Goal: Browse casually: Explore the website without a specific task or goal

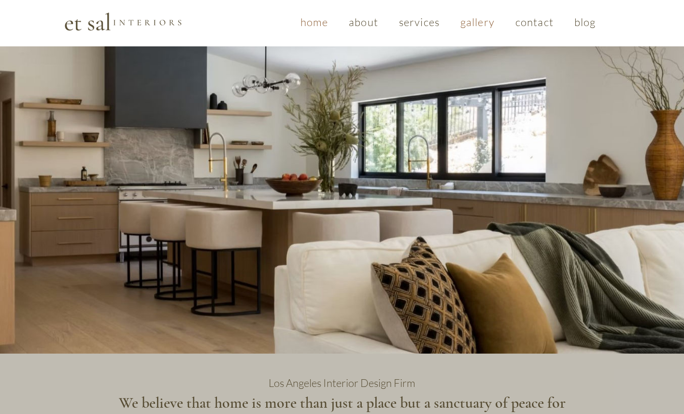
click at [479, 23] on span "gallery" at bounding box center [478, 21] width 34 height 13
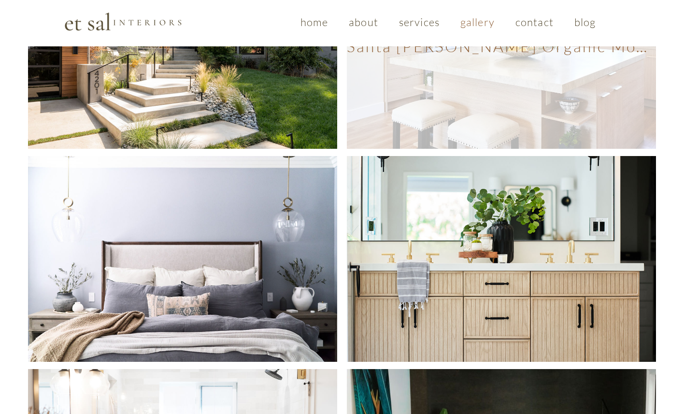
scroll to position [251, 0]
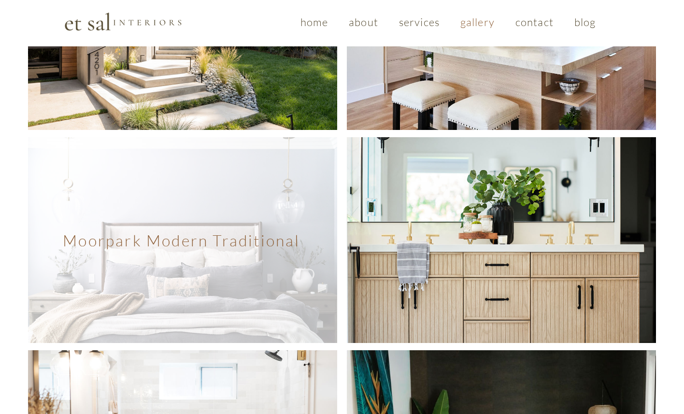
click at [277, 161] on span "Moorpark Modern Traditional" at bounding box center [182, 240] width 309 height 206
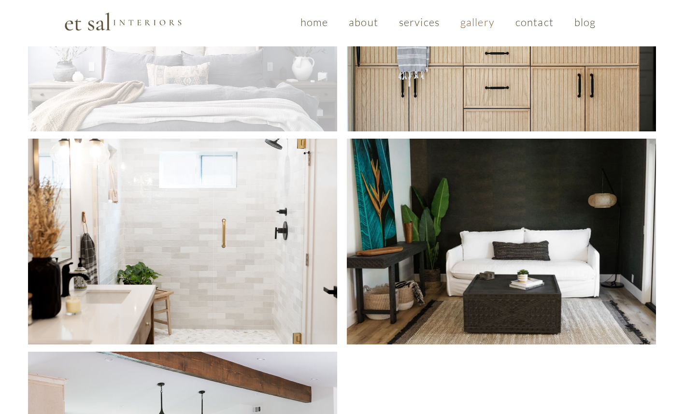
scroll to position [515, 0]
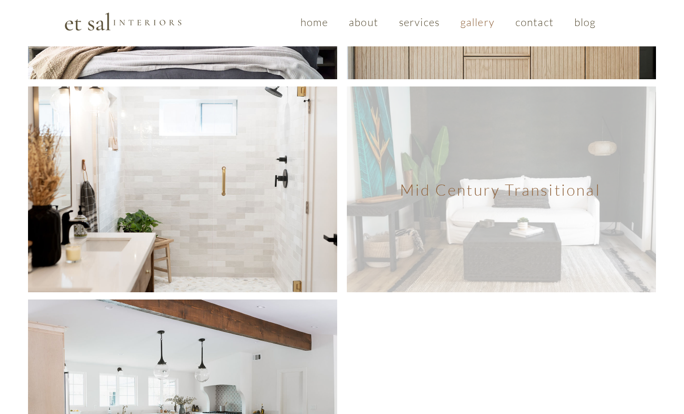
click at [446, 136] on span "Mid Century Transitional" at bounding box center [501, 190] width 309 height 206
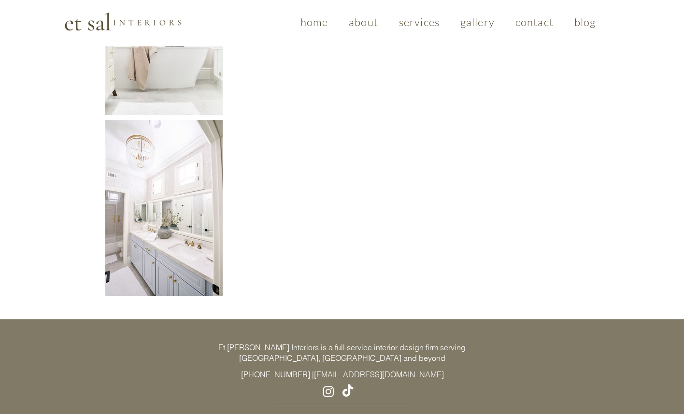
scroll to position [517, 0]
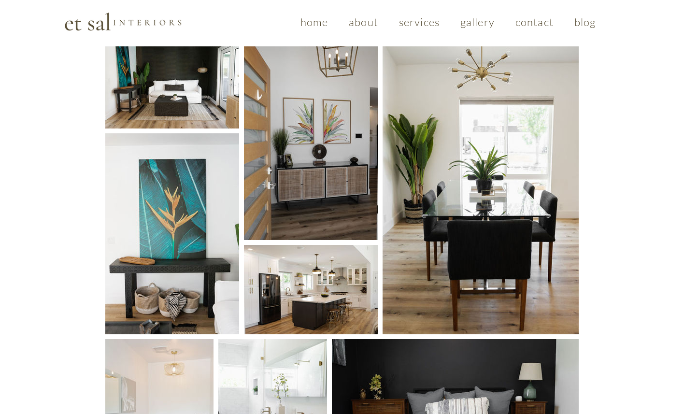
scroll to position [141, 0]
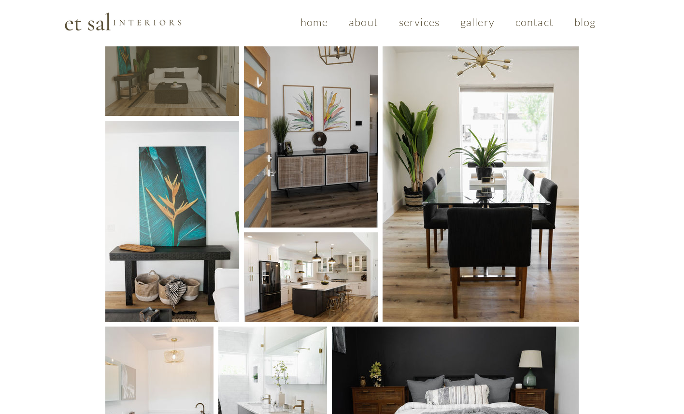
click at [209, 76] on div "main content" at bounding box center [172, 71] width 134 height 89
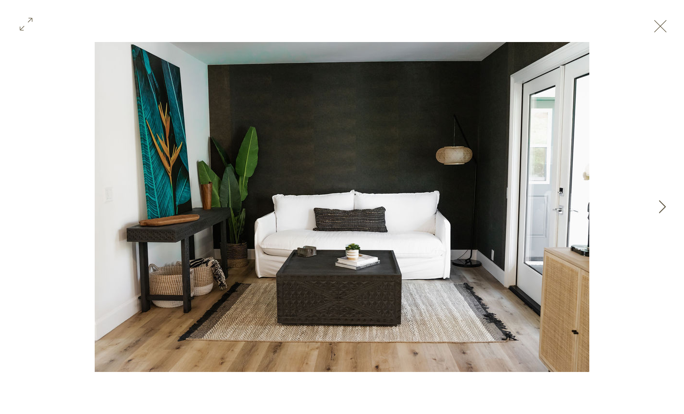
click at [662, 204] on icon "Next Item" at bounding box center [662, 206] width 7 height 13
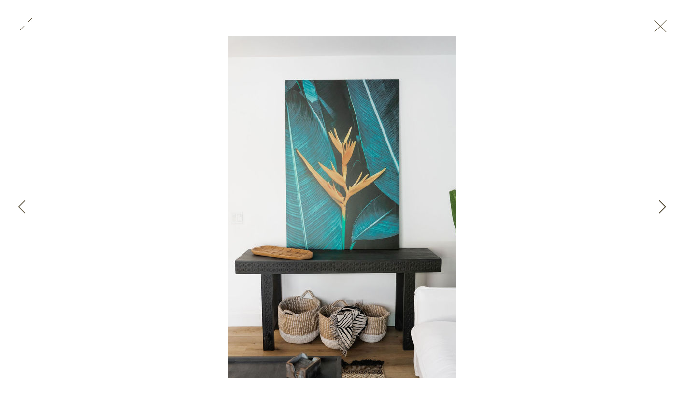
click at [662, 204] on icon "Next Item" at bounding box center [662, 206] width 7 height 13
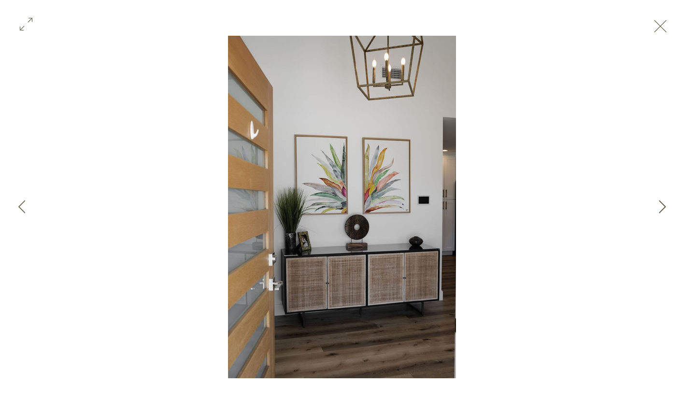
click at [662, 204] on icon "Next Item" at bounding box center [662, 206] width 7 height 13
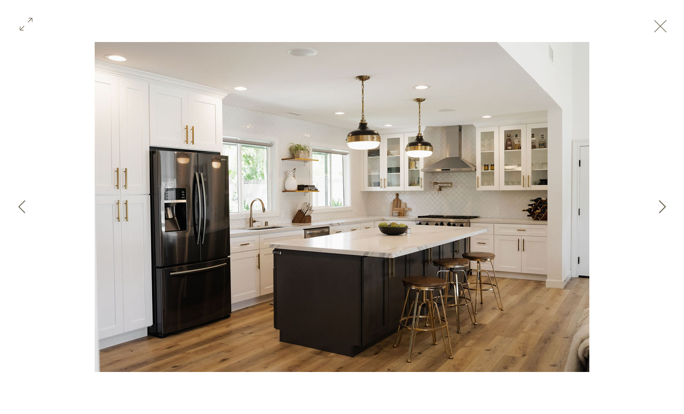
click at [662, 204] on icon "Next Item" at bounding box center [662, 206] width 7 height 13
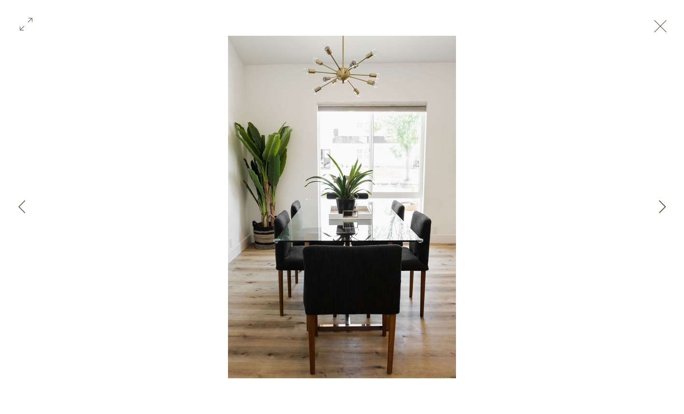
click at [662, 204] on icon "Next Item" at bounding box center [662, 206] width 7 height 13
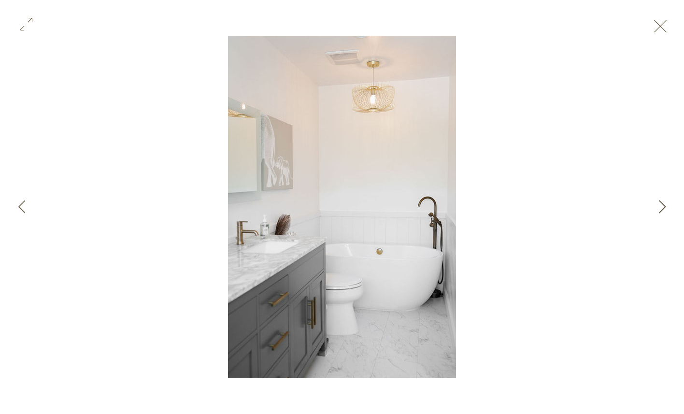
click at [662, 204] on icon "Next Item" at bounding box center [662, 206] width 7 height 13
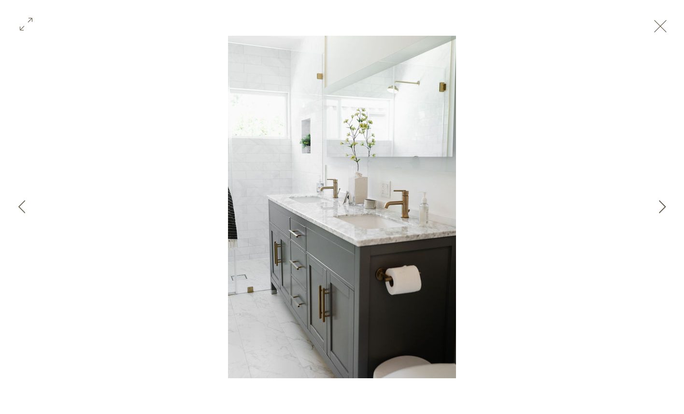
click at [662, 204] on icon "Next Item" at bounding box center [662, 206] width 7 height 13
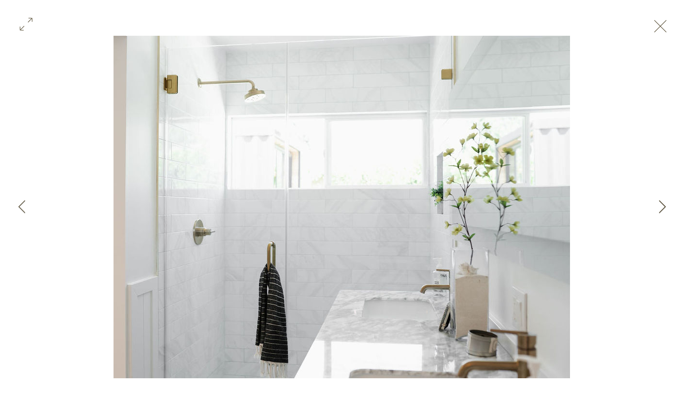
click at [662, 204] on icon "Next Item" at bounding box center [662, 206] width 7 height 13
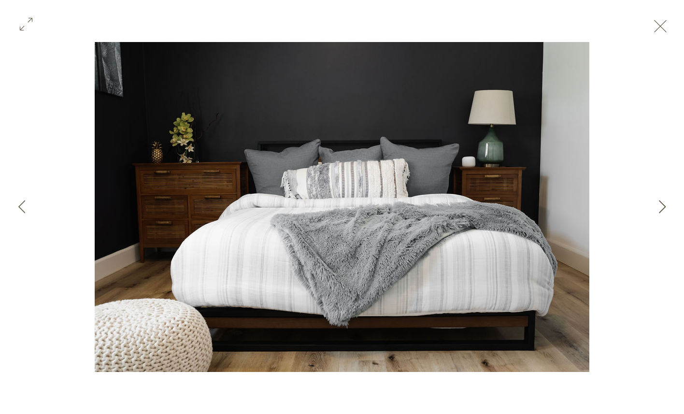
click at [662, 204] on icon "Next Item" at bounding box center [662, 206] width 7 height 13
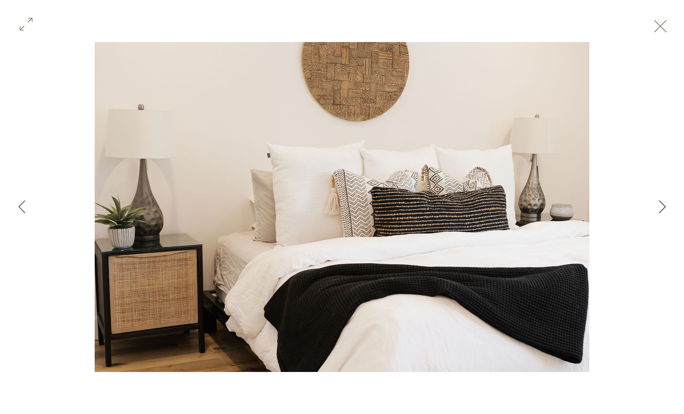
click at [662, 204] on icon "Next Item" at bounding box center [662, 206] width 7 height 13
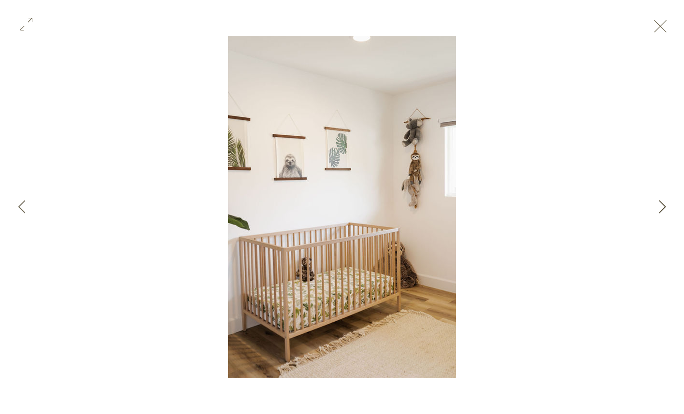
click at [662, 204] on icon "Next Item" at bounding box center [662, 206] width 7 height 13
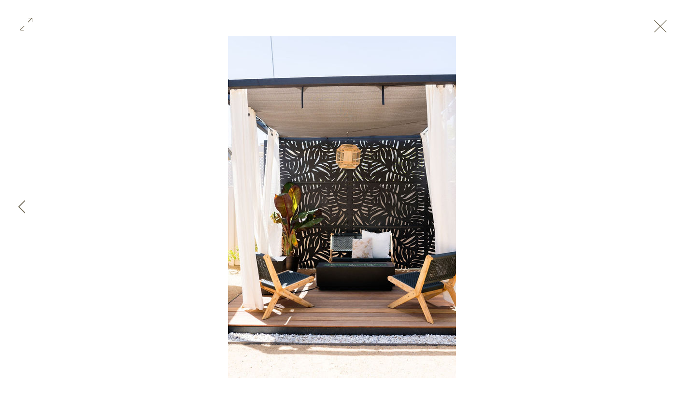
click at [662, 204] on div "Gallery item, detailed view" at bounding box center [342, 207] width 684 height 343
click at [670, 27] on button "Exit expand mode" at bounding box center [661, 25] width 18 height 21
